Goal: Information Seeking & Learning: Find specific fact

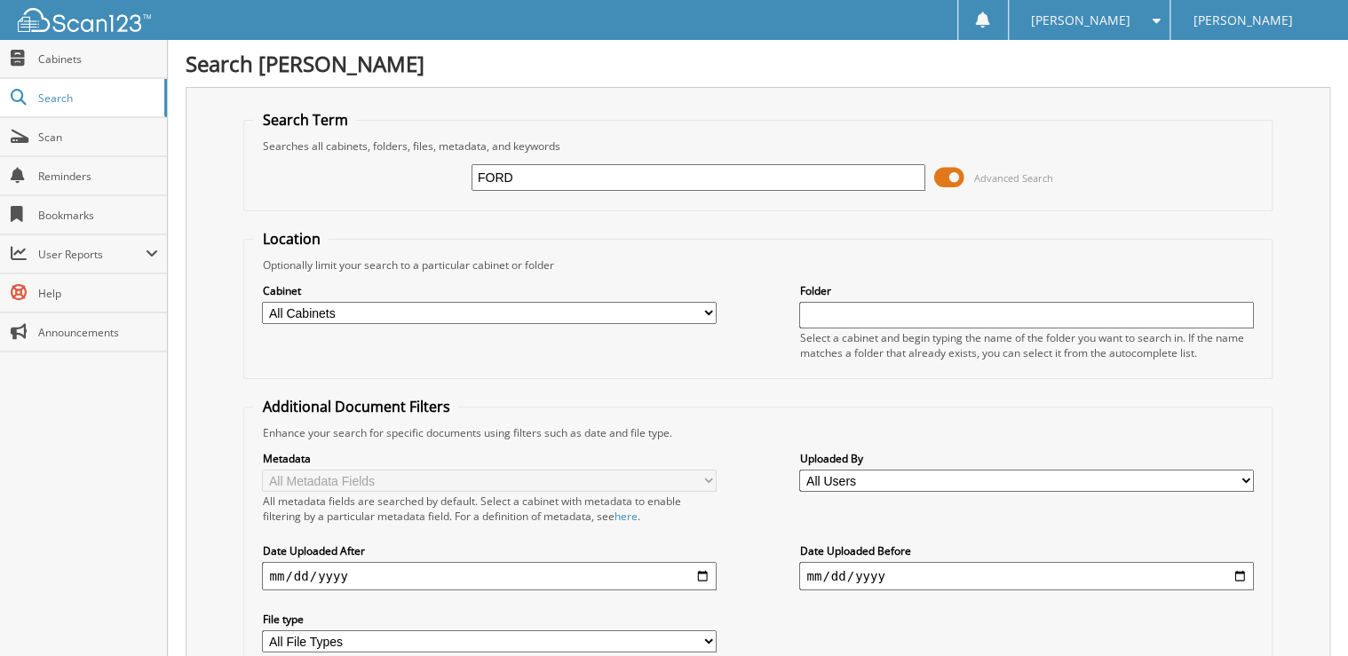
type input "FORD"
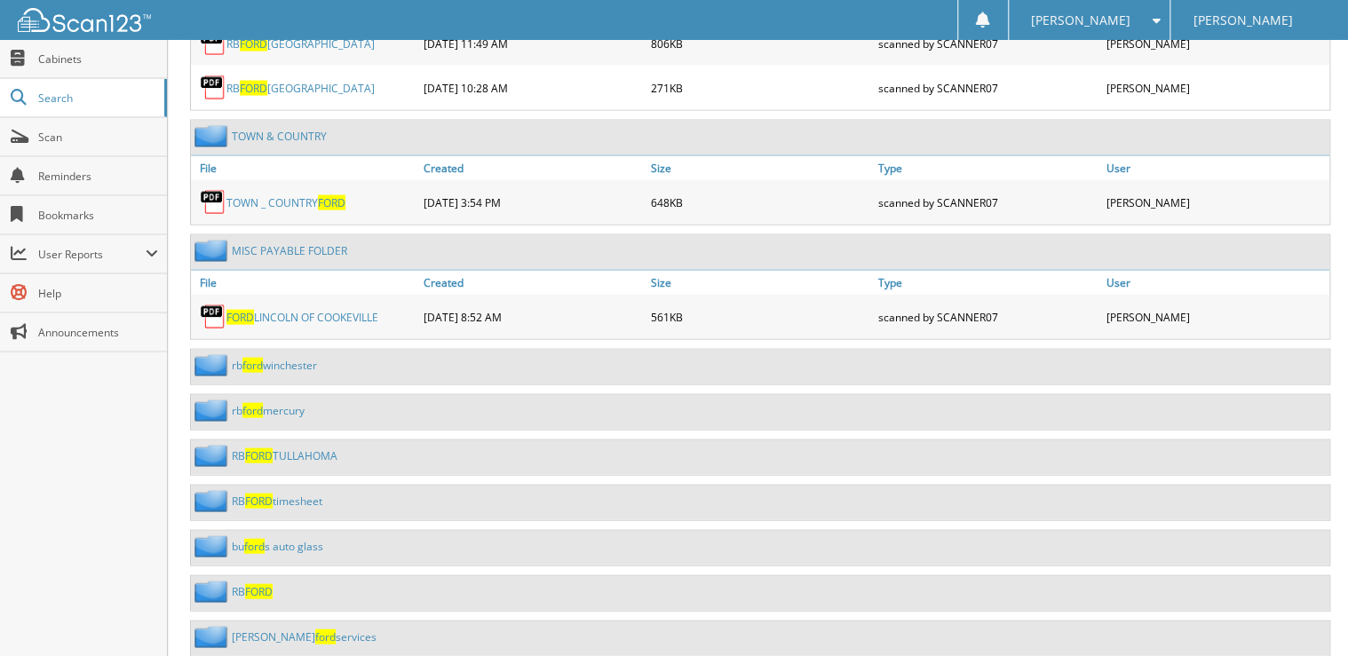
scroll to position [1848, 0]
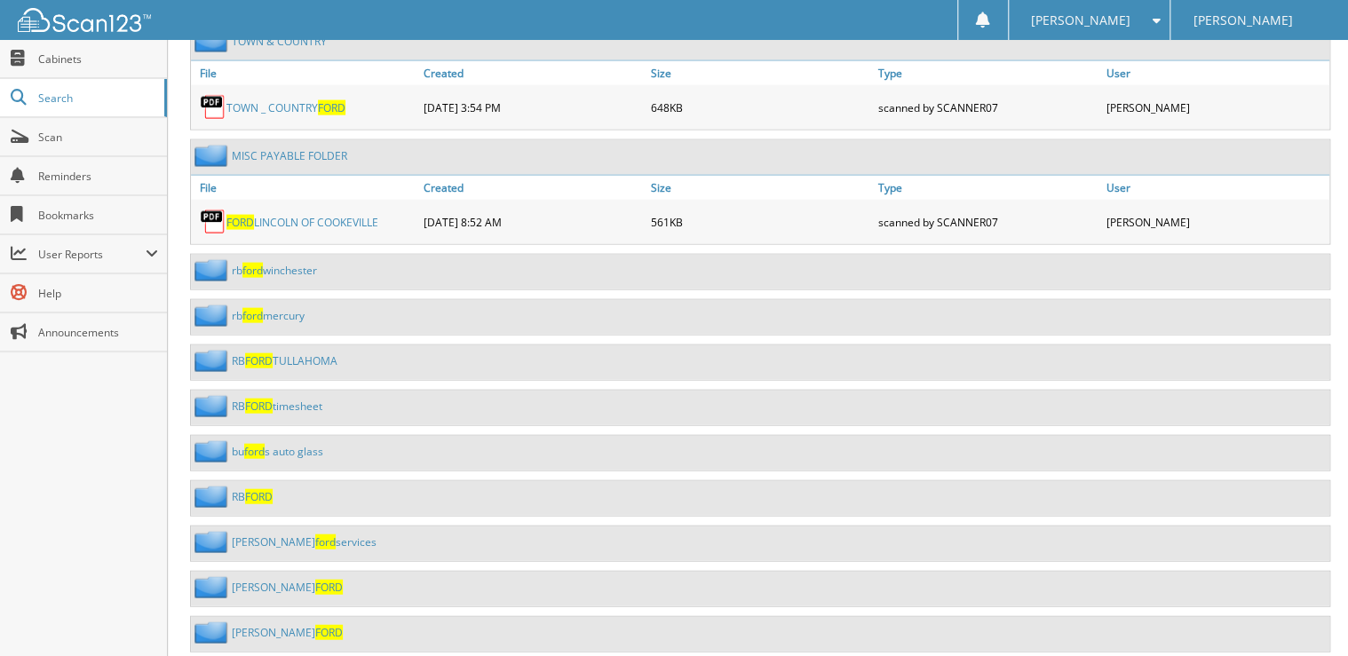
click at [248, 489] on span "FORD" at bounding box center [259, 496] width 28 height 15
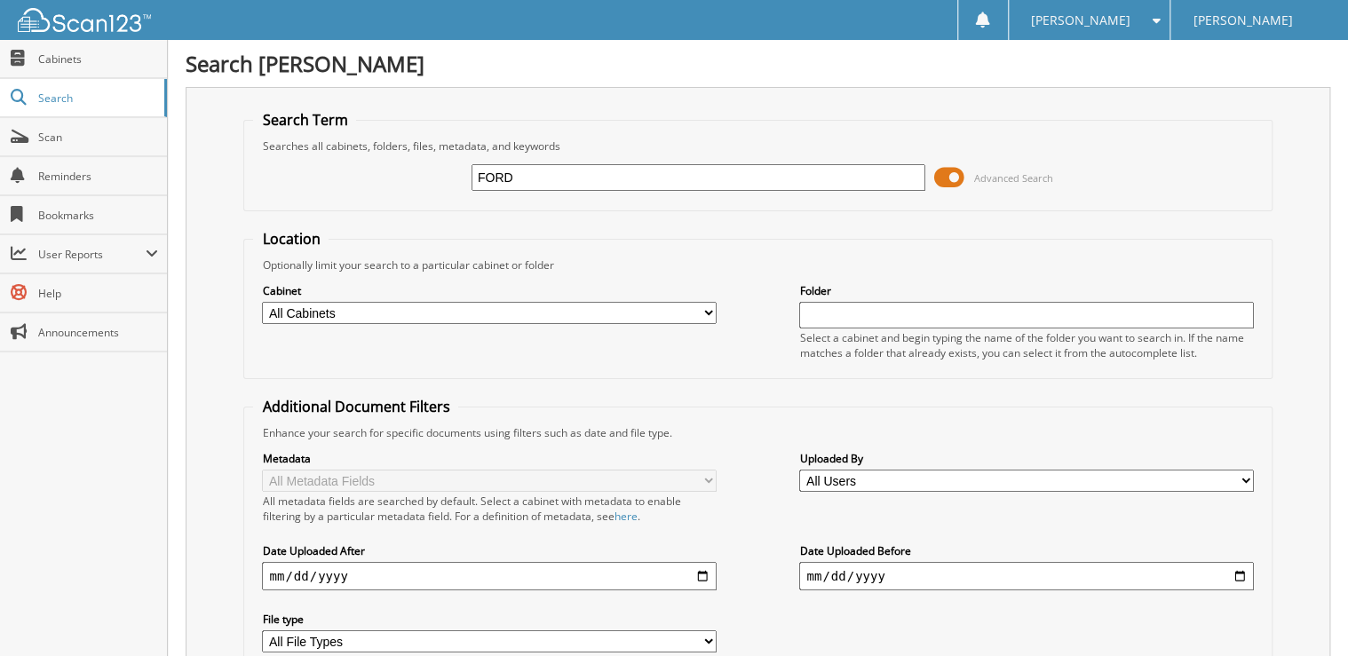
type input "FORD"
click at [567, 170] on input "FORD" at bounding box center [699, 177] width 454 height 27
type input "FORD STATEMENT"
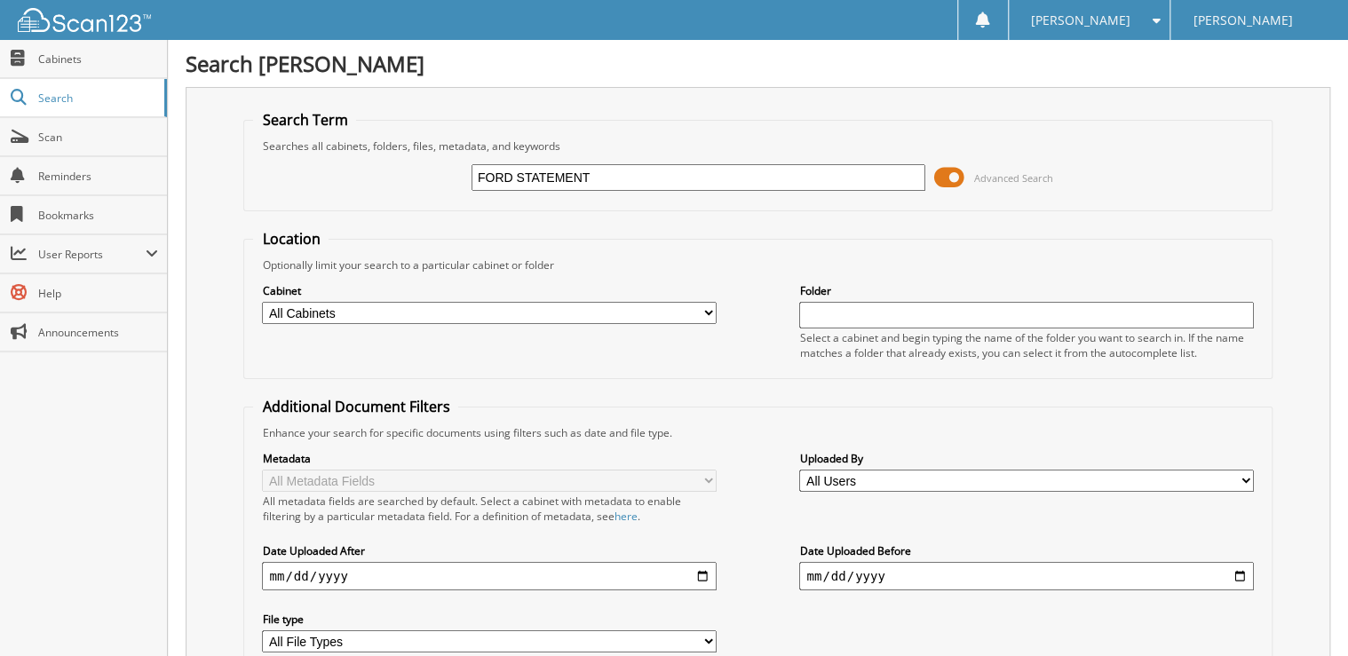
click at [415, 313] on select "All Cabinets ACCOUNTS PAYABLE AM SERVICE PARTS SERVICE RO Needs Filing" at bounding box center [489, 313] width 454 height 22
select select "21272"
click at [262, 302] on select "All Cabinets ACCOUNTS PAYABLE AM SERVICE PARTS SERVICE RO Needs Filing" at bounding box center [489, 313] width 454 height 22
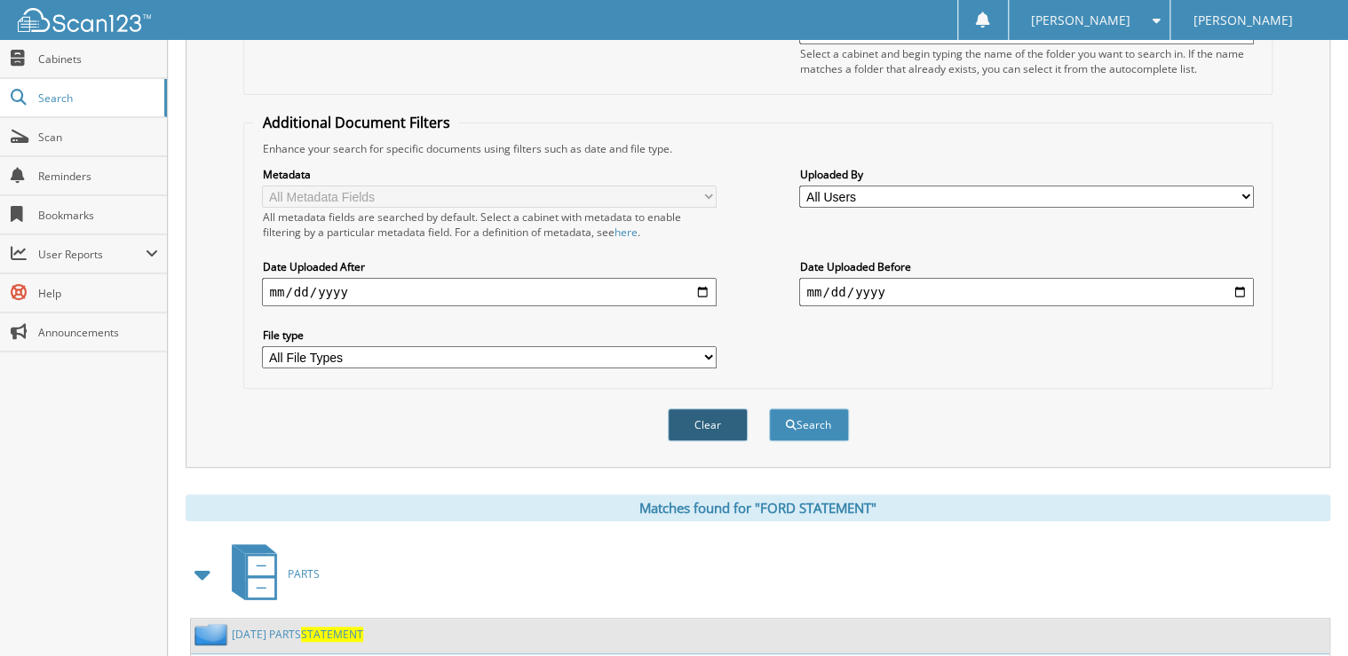
click at [714, 415] on button "Clear" at bounding box center [708, 425] width 80 height 33
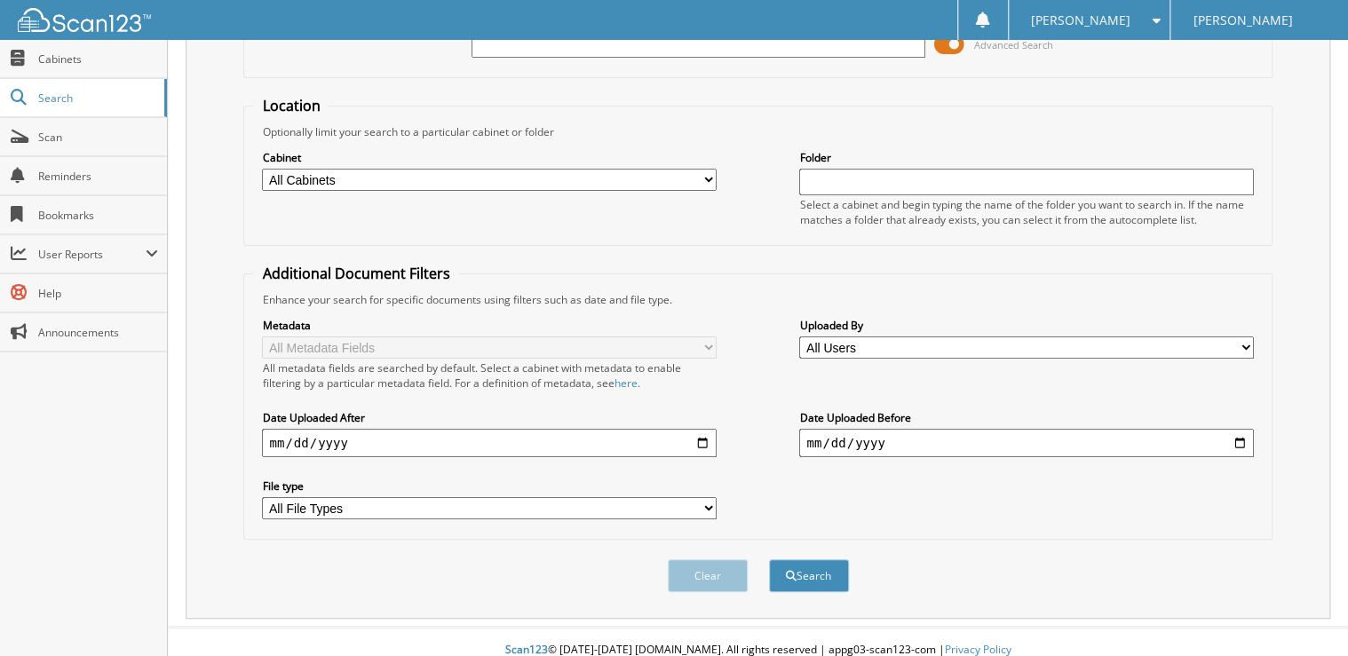
click at [348, 172] on select "All Cabinets ACCOUNTS PAYABLE AM SERVICE PARTS SERVICE RO Needs Filing" at bounding box center [489, 180] width 454 height 22
select select "21272"
click at [262, 169] on select "All Cabinets ACCOUNTS PAYABLE AM SERVICE PARTS SERVICE RO Needs Filing" at bounding box center [489, 180] width 454 height 22
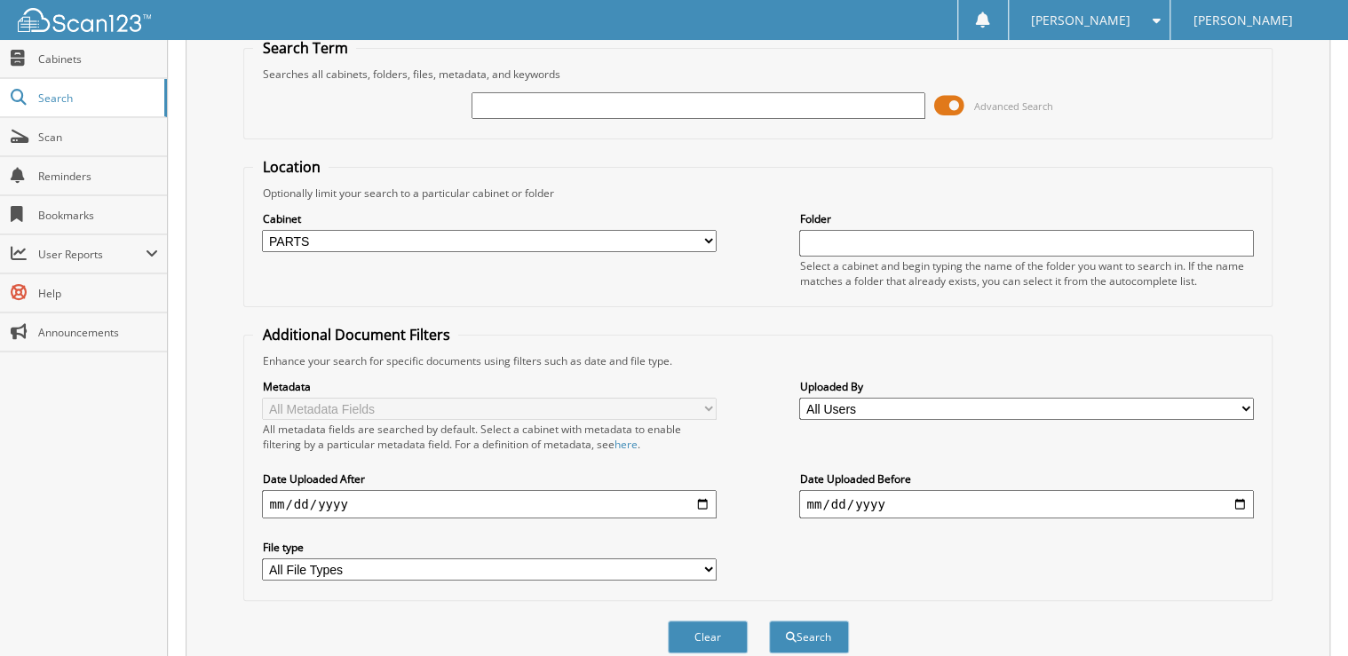
scroll to position [0, 0]
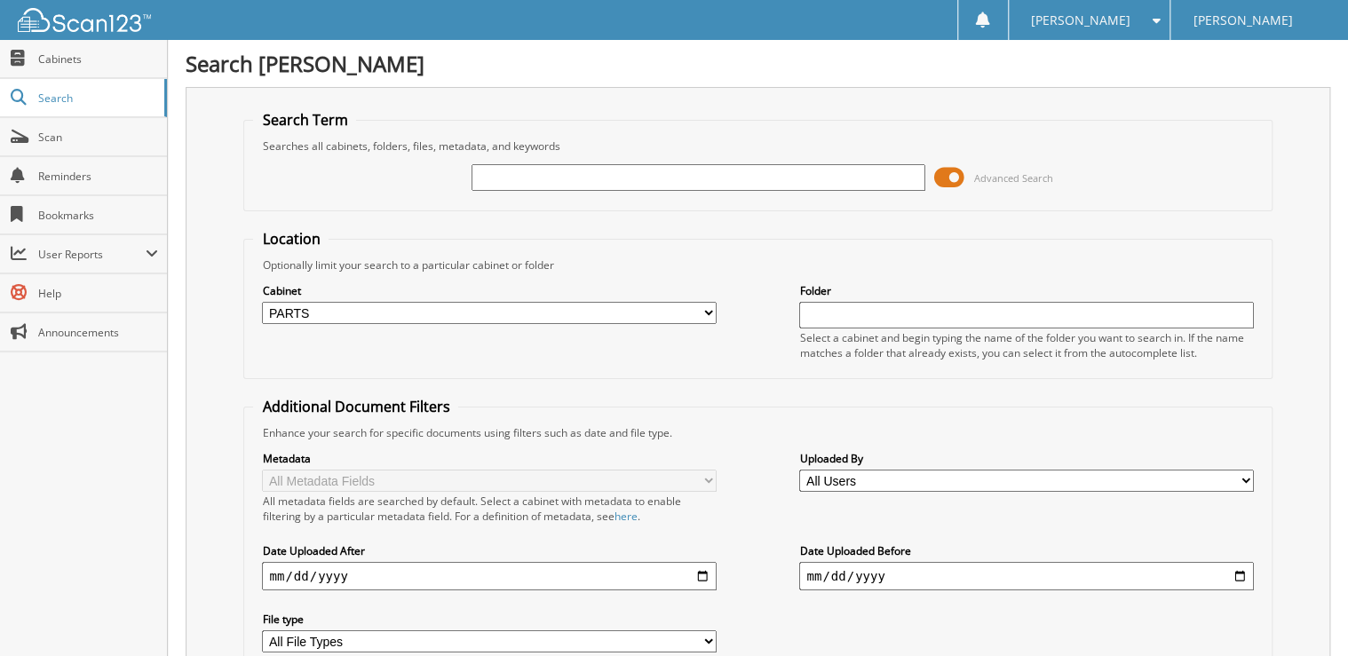
click at [554, 179] on input "text" at bounding box center [699, 177] width 454 height 27
type input "STATEMENT"
click at [96, 21] on img at bounding box center [84, 20] width 133 height 24
click at [533, 178] on input "text" at bounding box center [699, 177] width 454 height 27
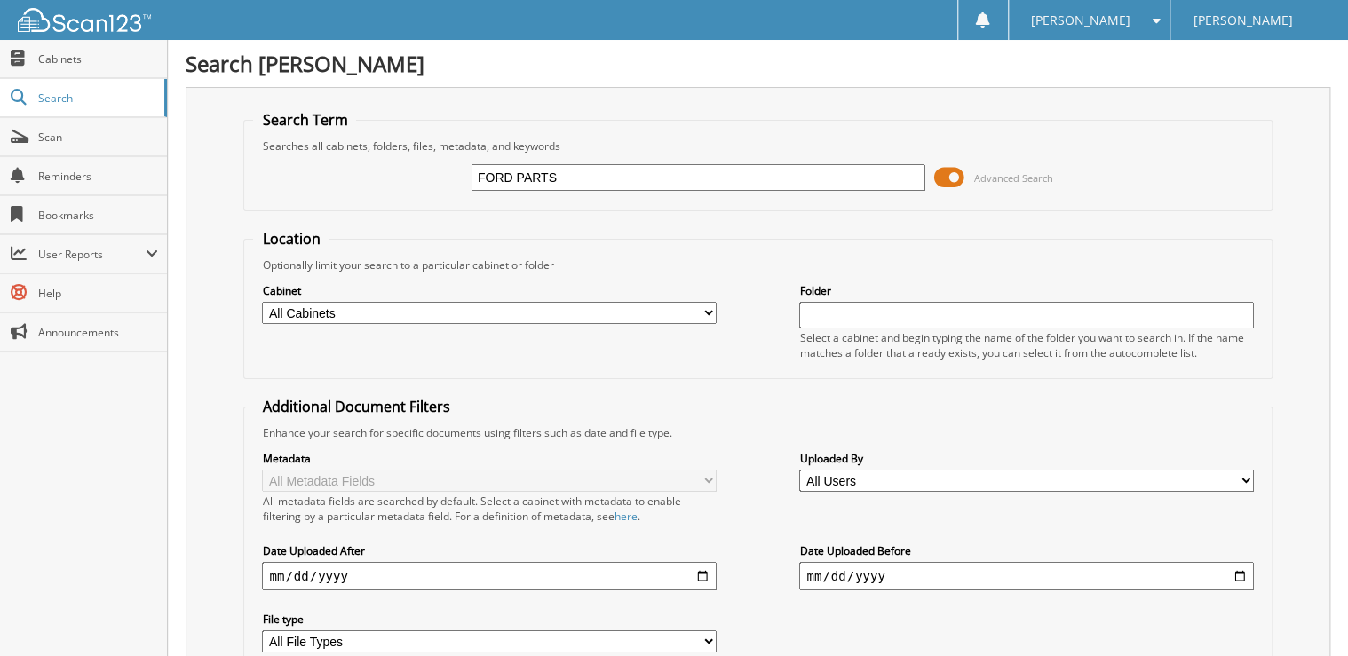
type input "FORD PARTS"
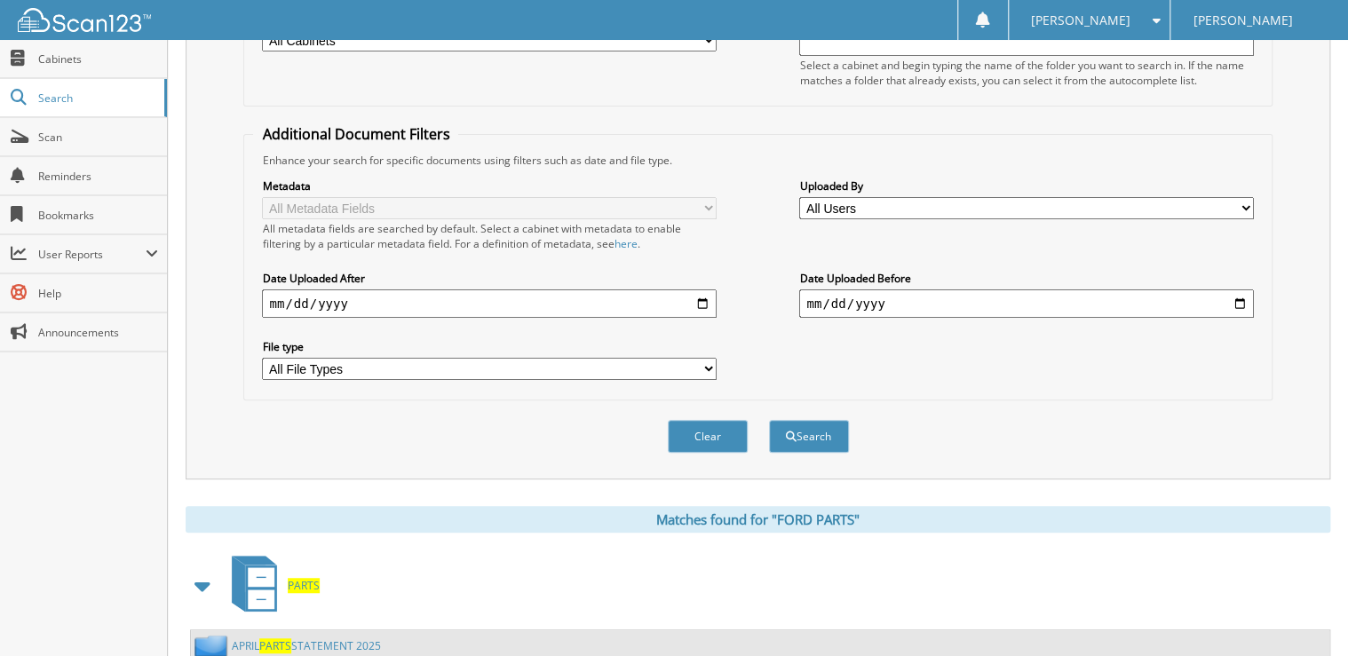
scroll to position [271, 0]
click at [499, 360] on select "All File Types PDF ZIP" at bounding box center [489, 371] width 454 height 22
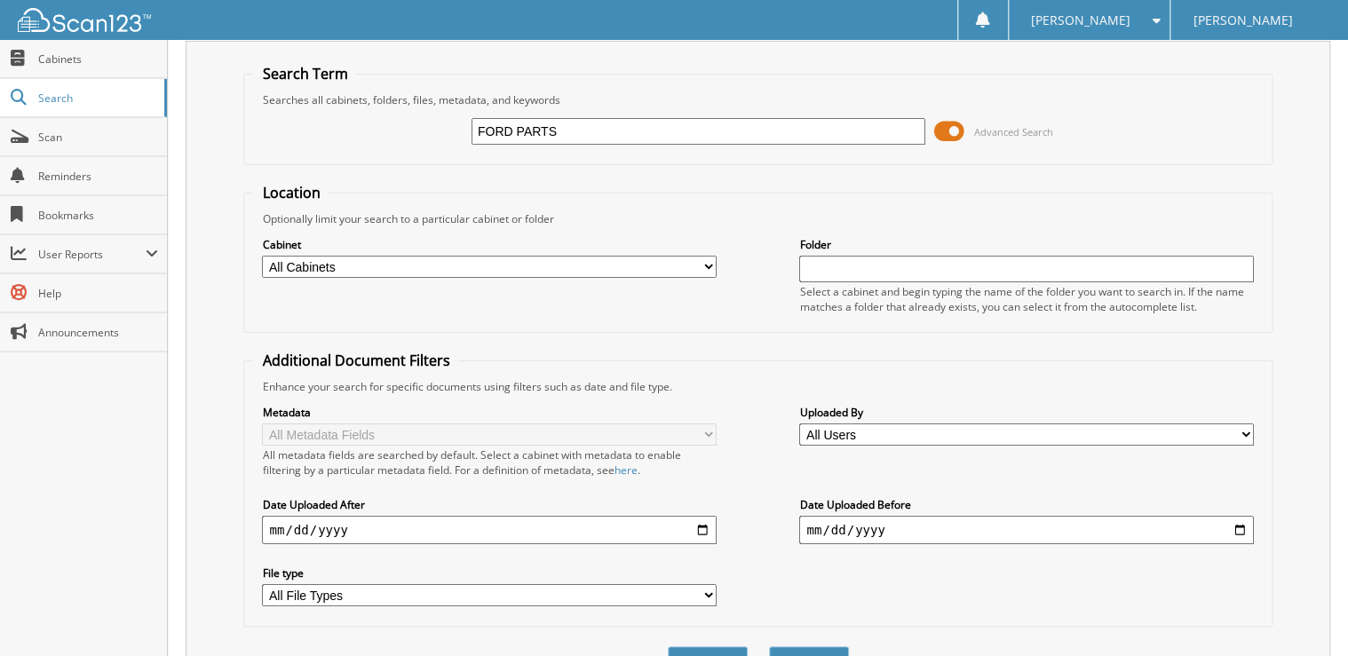
scroll to position [0, 0]
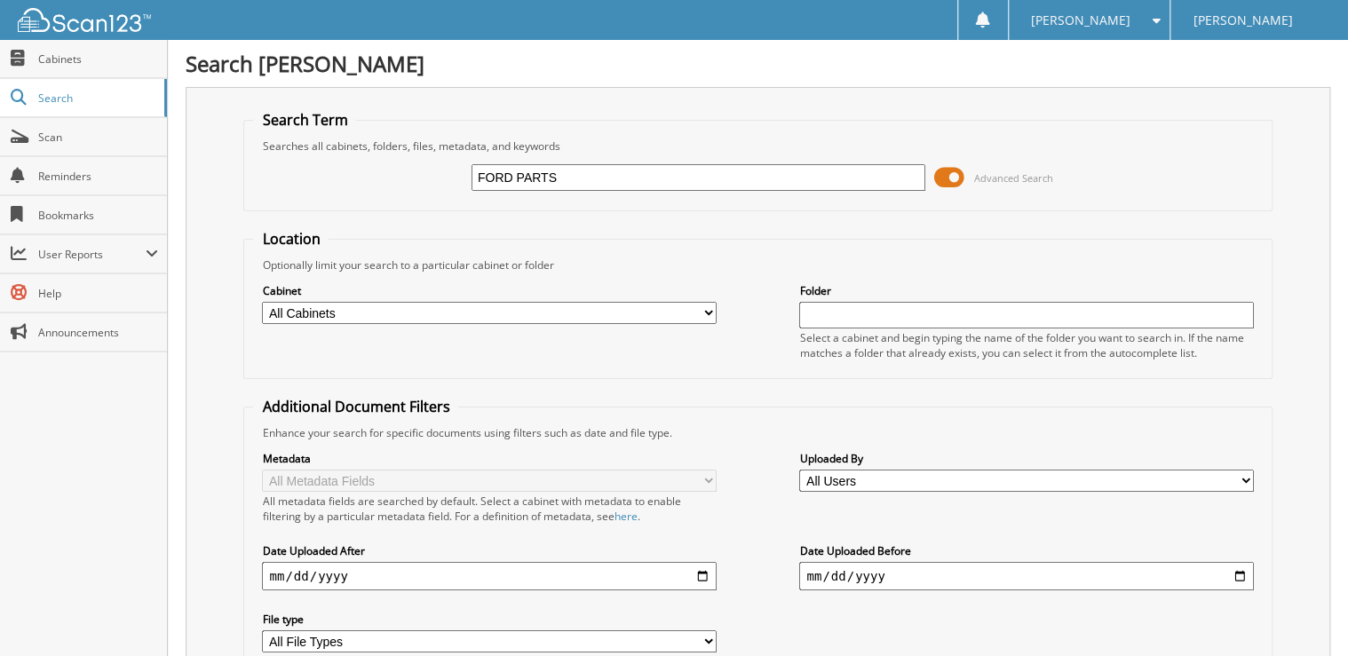
drag, startPoint x: 554, startPoint y: 177, endPoint x: 511, endPoint y: 178, distance: 43.5
click at [511, 178] on input "FORD PARTS" at bounding box center [699, 177] width 454 height 27
type input "FORD"
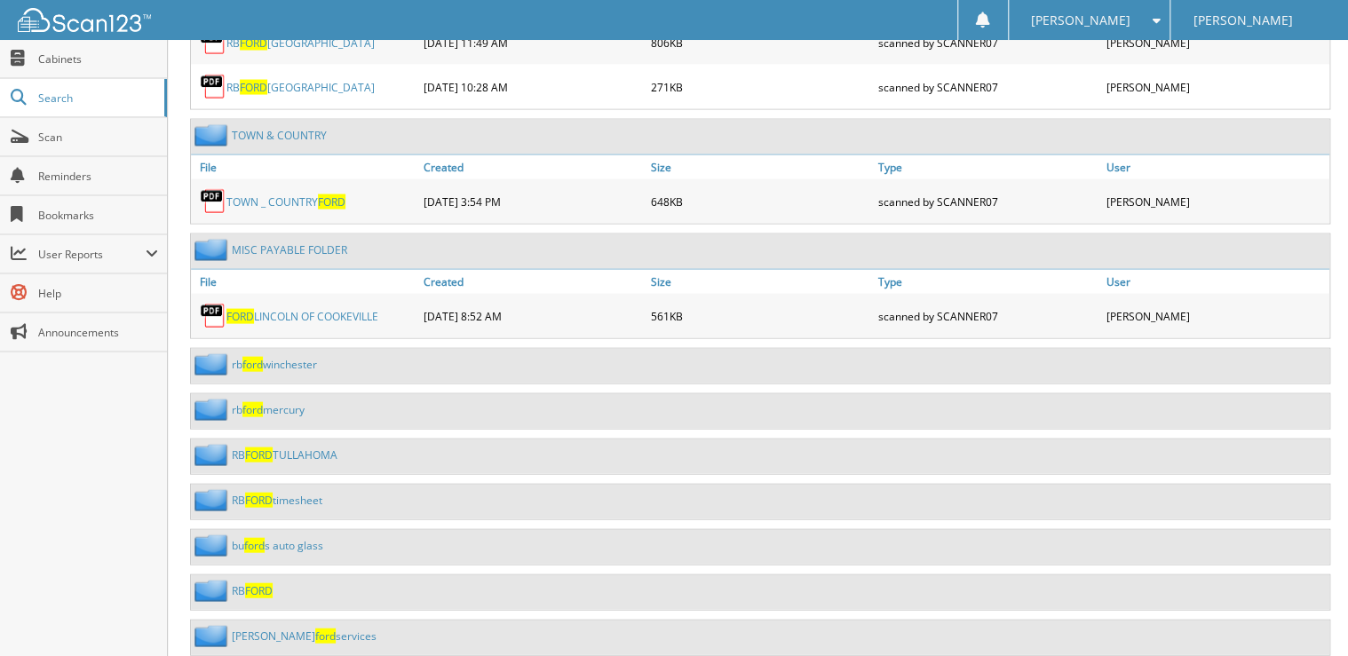
scroll to position [1776, 0]
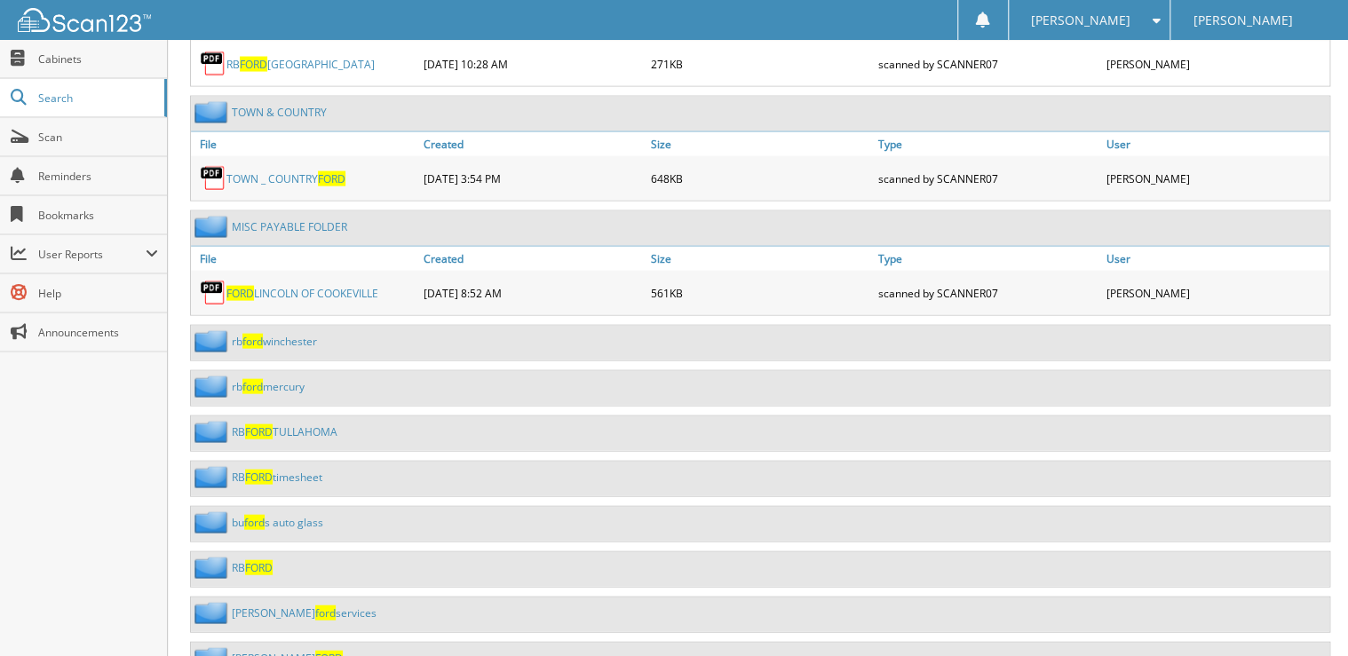
click at [370, 326] on div "rb ford winchester" at bounding box center [760, 343] width 1139 height 35
click at [281, 334] on link "rb ford winchester" at bounding box center [274, 341] width 85 height 15
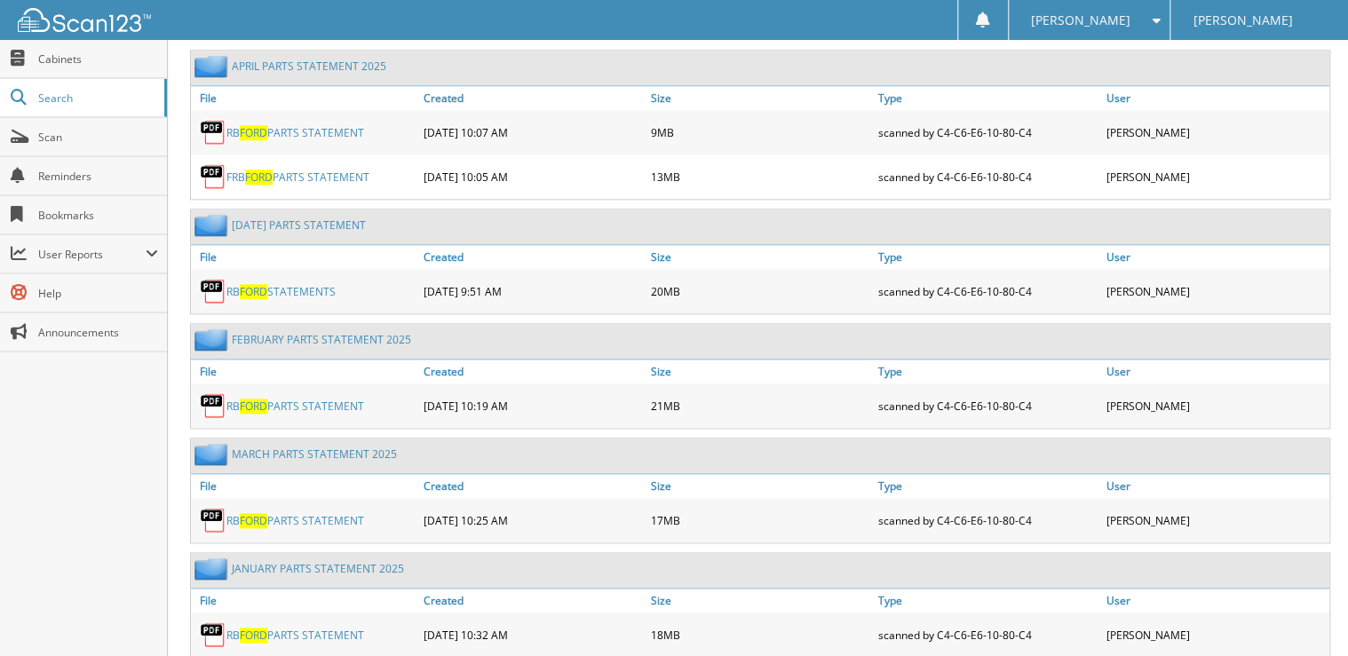
scroll to position [853, 0]
click at [284, 284] on link "RB FORD STATEMENTS" at bounding box center [280, 291] width 109 height 15
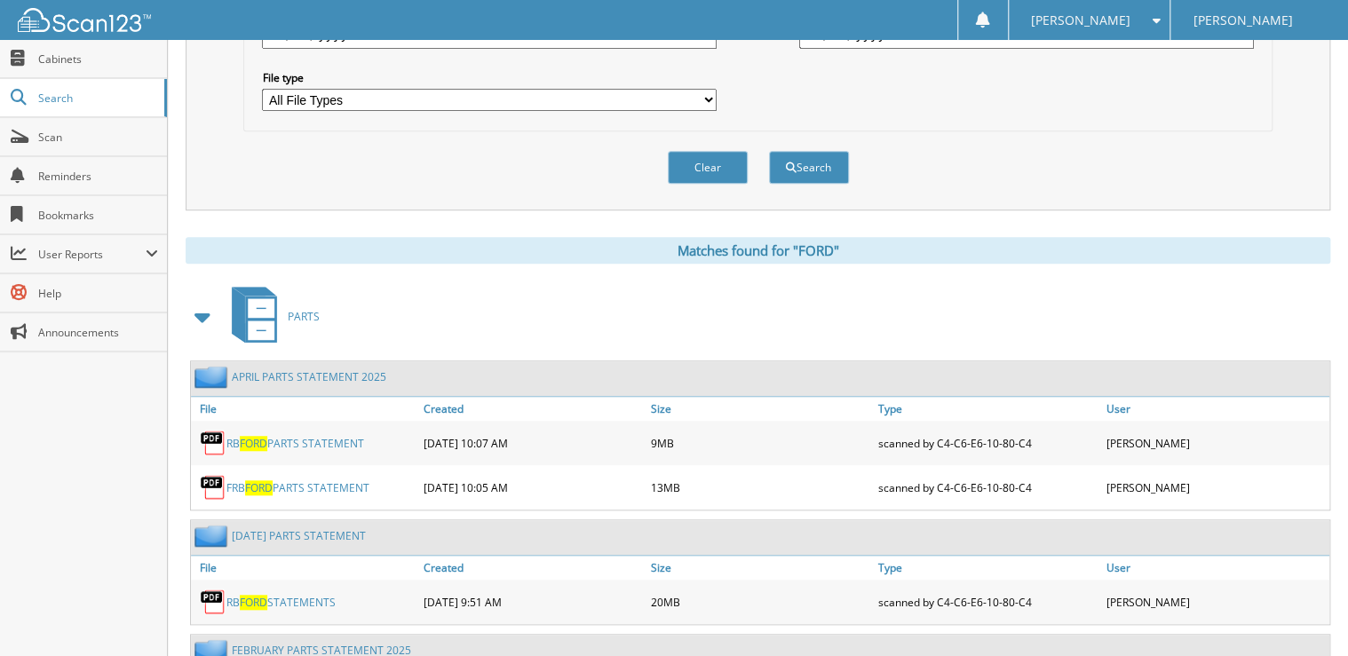
scroll to position [284, 0]
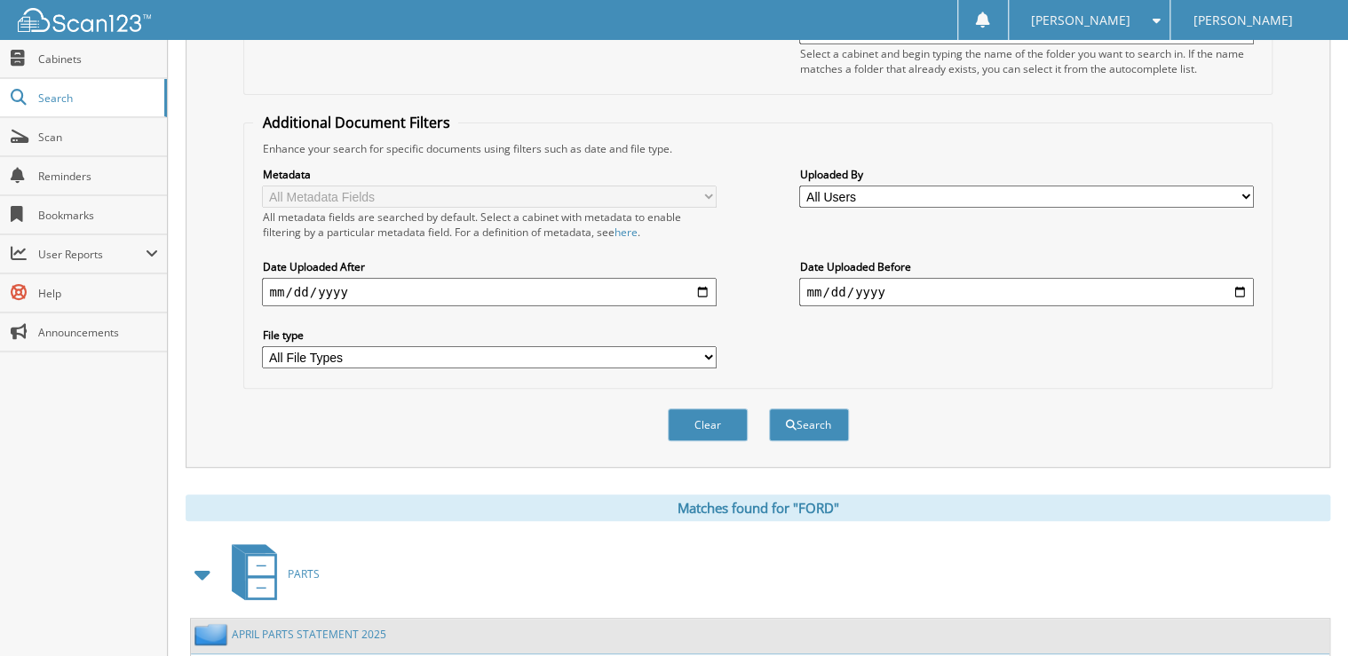
click at [398, 281] on input "date" at bounding box center [489, 292] width 454 height 28
type input "[DATE]"
click at [811, 409] on button "Search" at bounding box center [809, 425] width 80 height 33
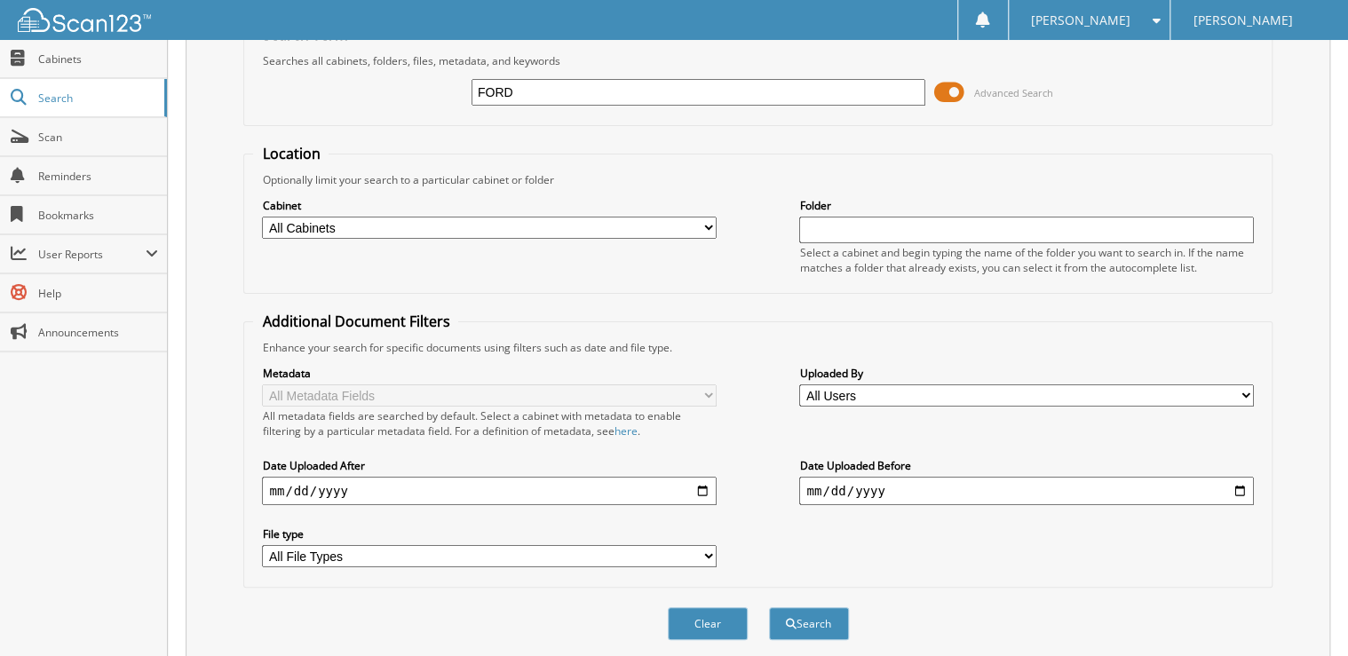
scroll to position [142, 0]
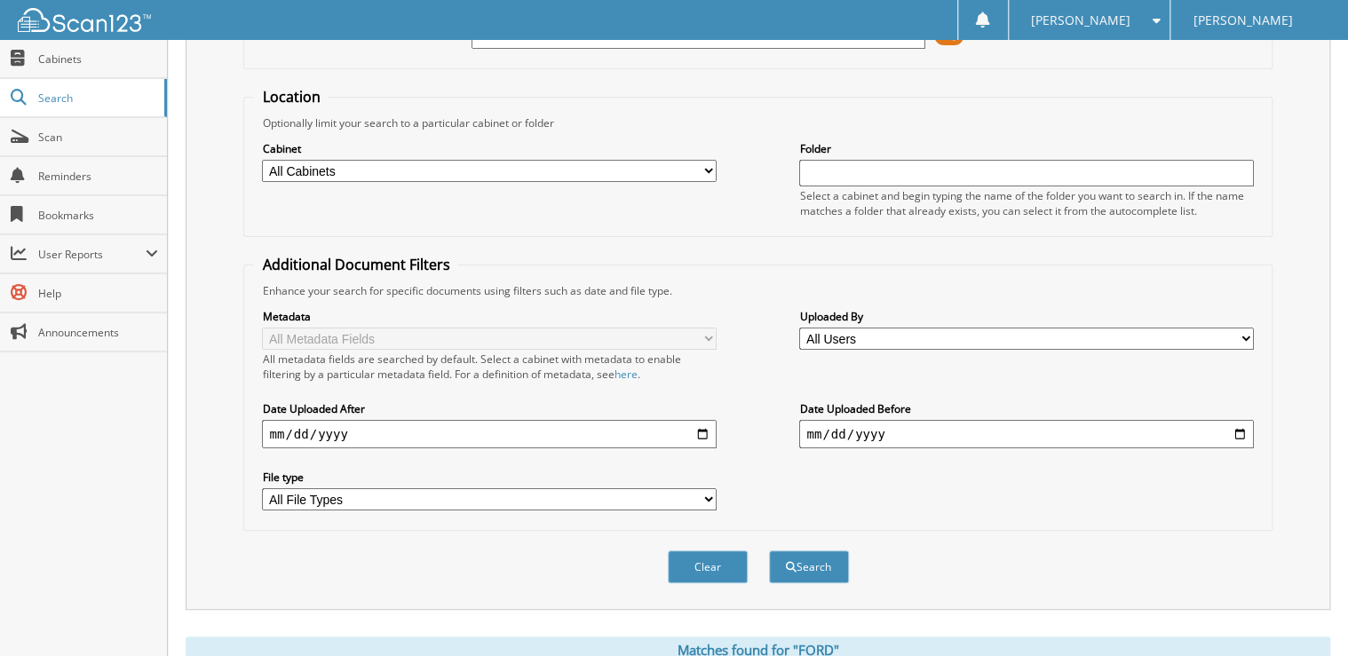
click at [473, 489] on select "All File Types PDF ZIP" at bounding box center [489, 500] width 454 height 22
click at [423, 470] on label "File type" at bounding box center [489, 477] width 454 height 15
click at [423, 489] on select "All File Types PDF ZIP" at bounding box center [489, 500] width 454 height 22
click at [460, 173] on select "All Cabinets ACCOUNTS PAYABLE AM SERVICE PARTS SERVICE RO Needs Filing" at bounding box center [489, 171] width 454 height 22
select select "21273"
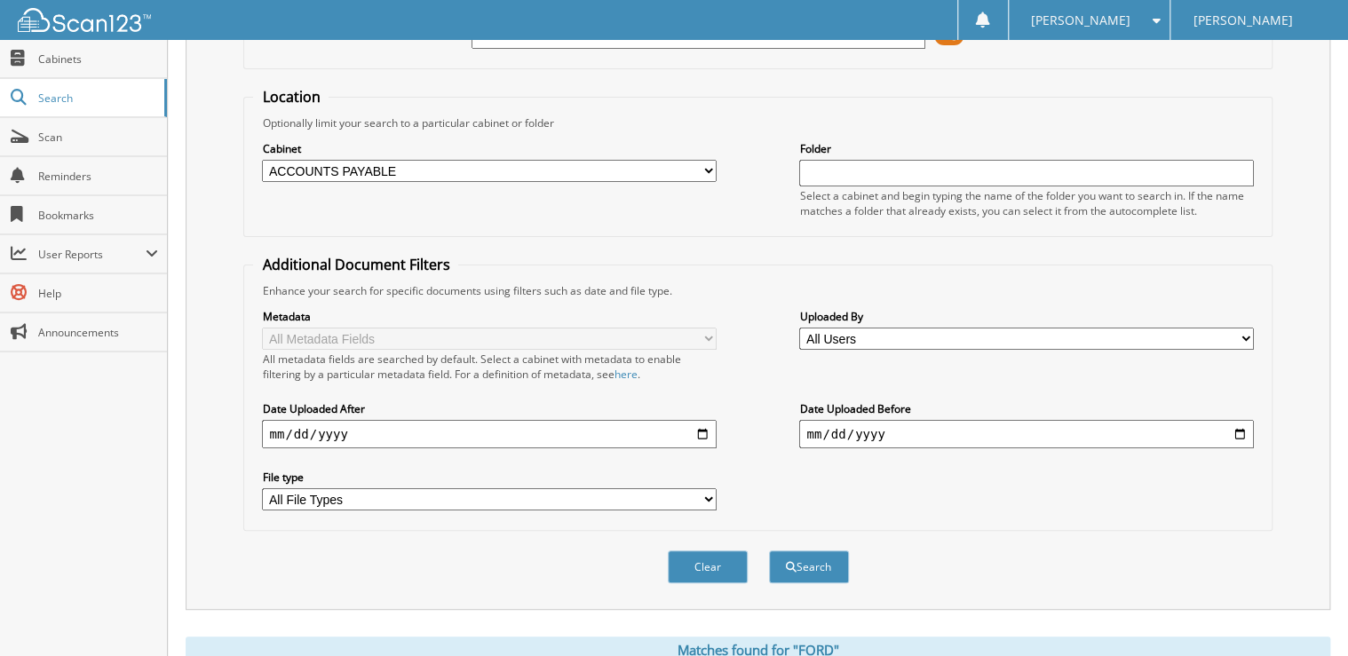
click at [262, 160] on select "All Cabinets ACCOUNTS PAYABLE AM SERVICE PARTS SERVICE RO Needs Filing" at bounding box center [489, 171] width 454 height 22
click at [811, 551] on button "Search" at bounding box center [809, 567] width 80 height 33
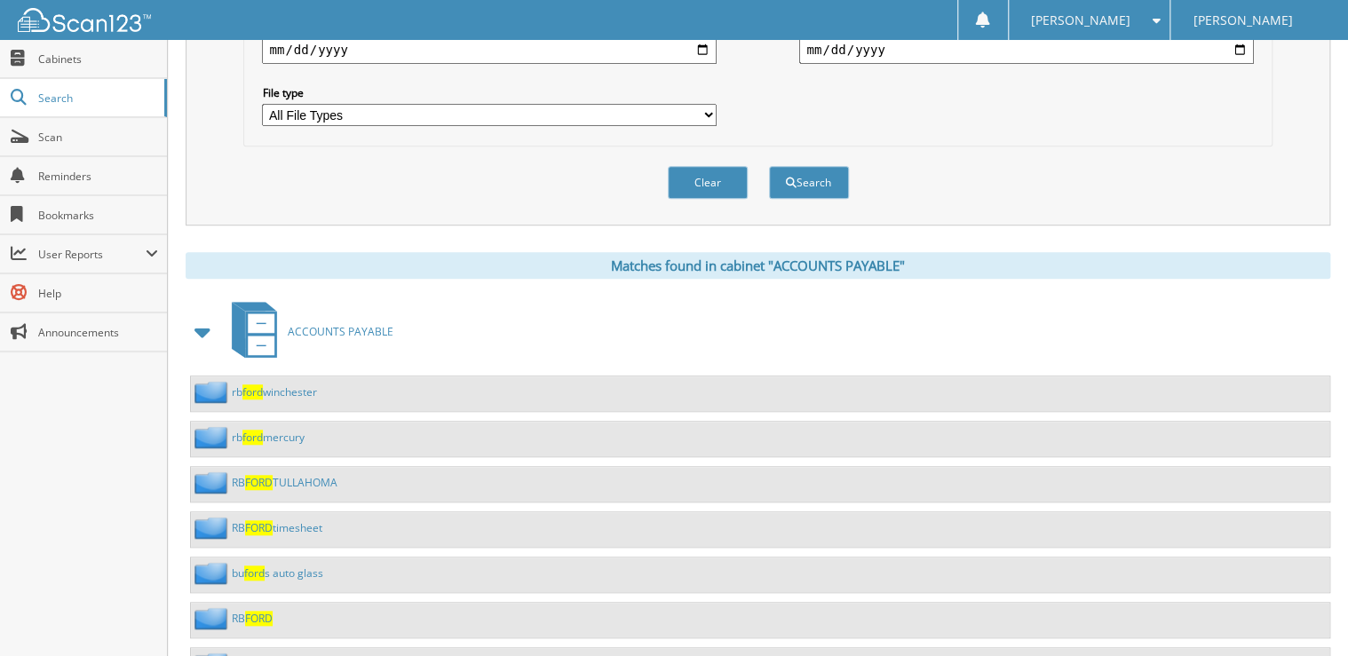
scroll to position [568, 0]
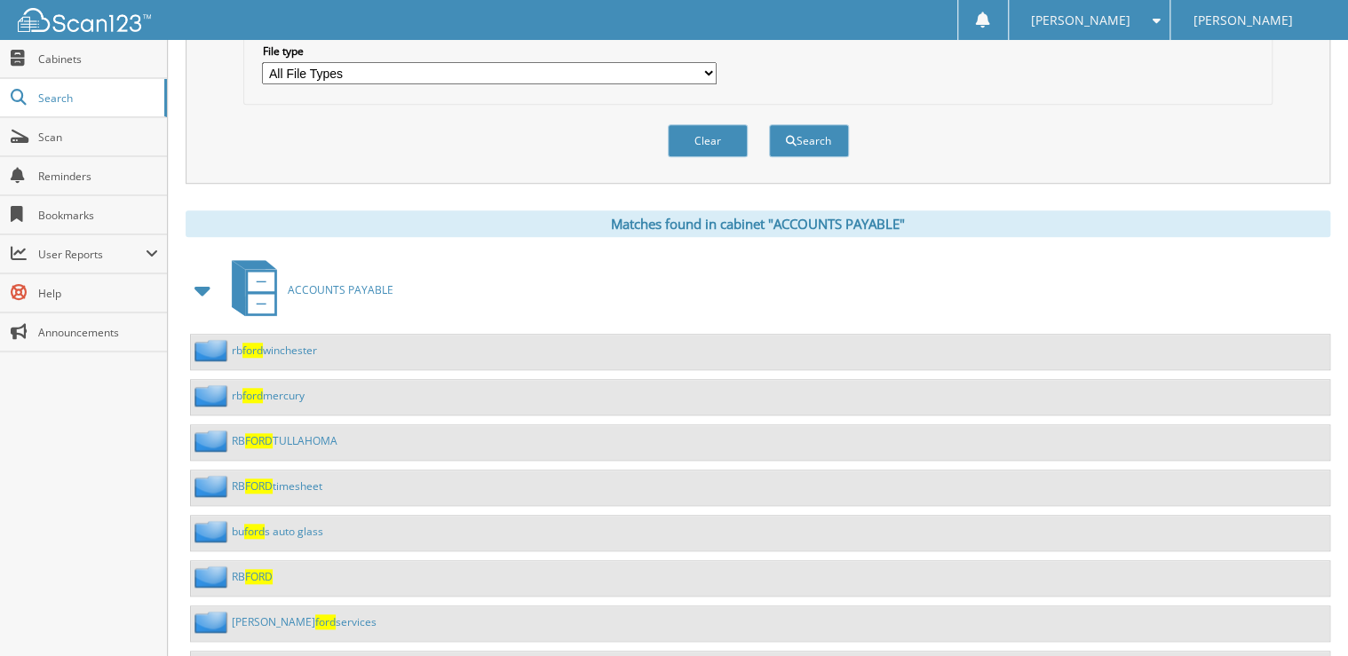
click at [279, 343] on link "[PERSON_NAME] winchester" at bounding box center [274, 350] width 85 height 15
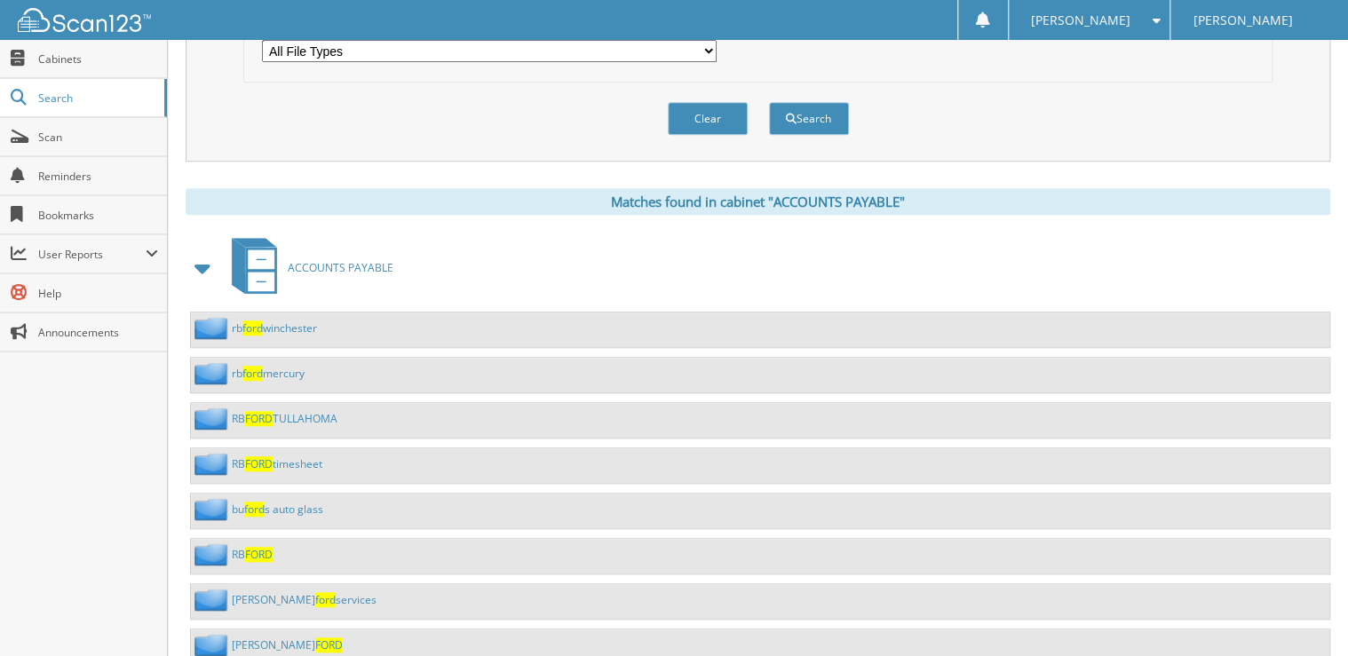
scroll to position [568, 0]
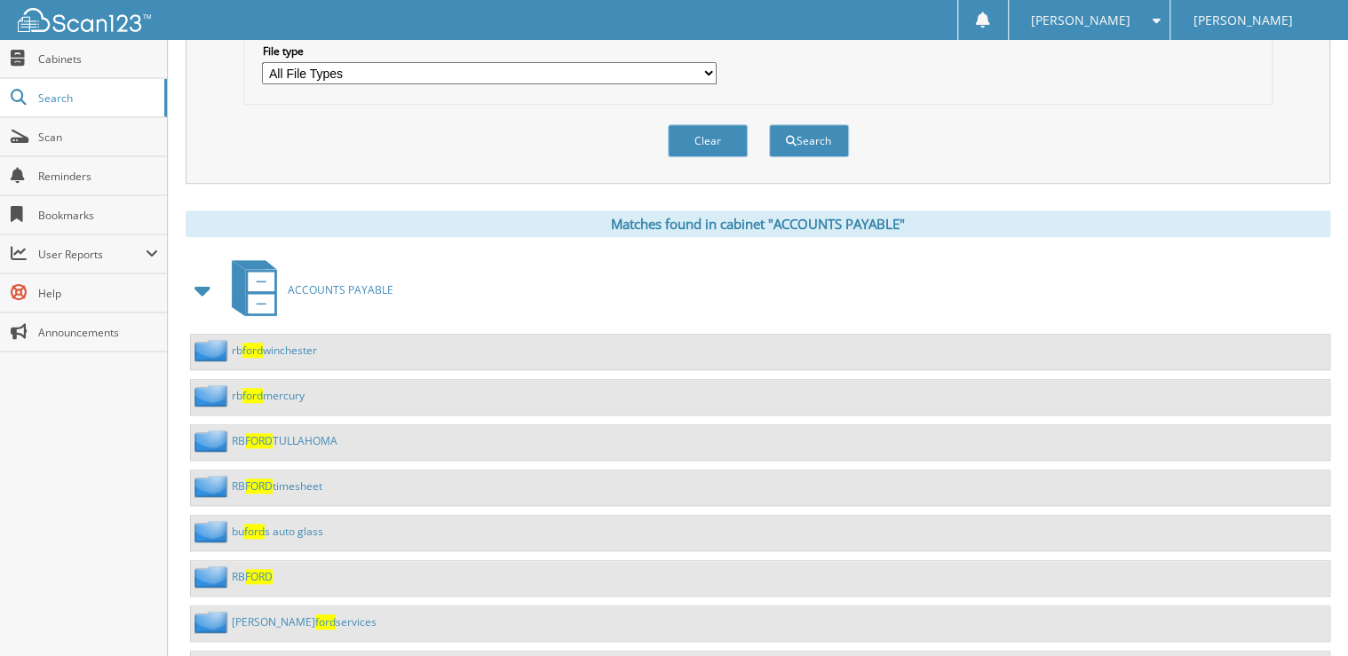
click at [275, 343] on link "[PERSON_NAME] winchester" at bounding box center [274, 350] width 85 height 15
